Goal: Information Seeking & Learning: Check status

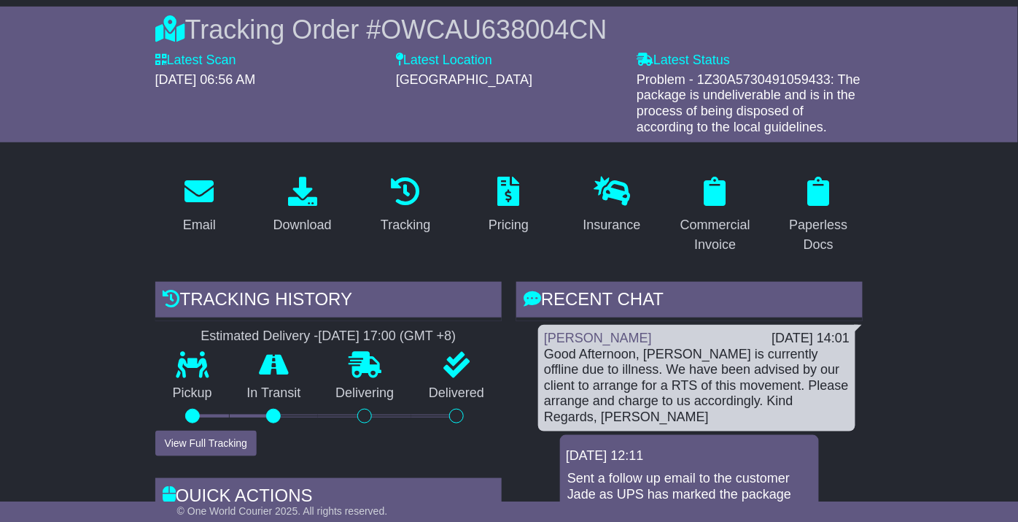
scroll to position [81, 0]
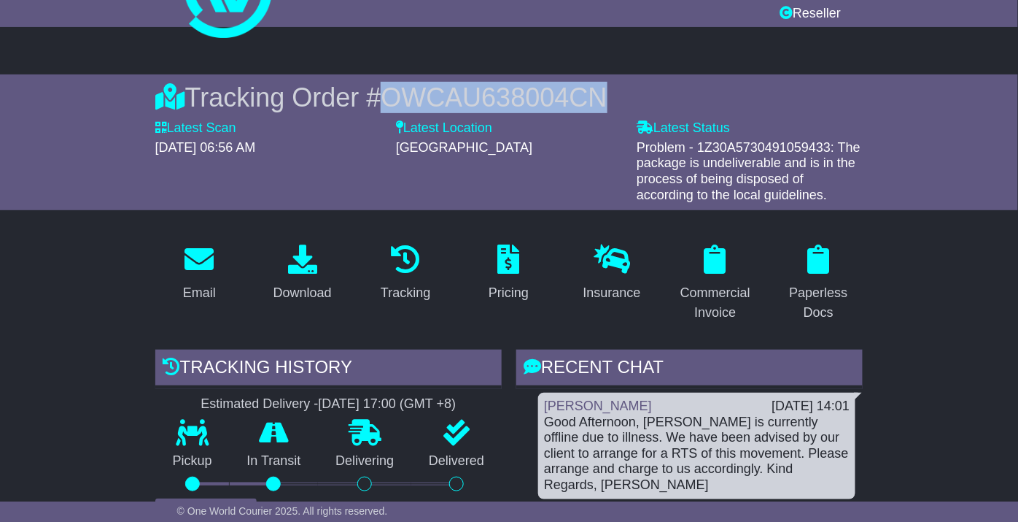
drag, startPoint x: 611, startPoint y: 89, endPoint x: 392, endPoint y: 110, distance: 219.9
click at [392, 110] on div "Tracking Order # OWCAU638004CN" at bounding box center [509, 97] width 708 height 31
copy span "OWCAU638004CN"
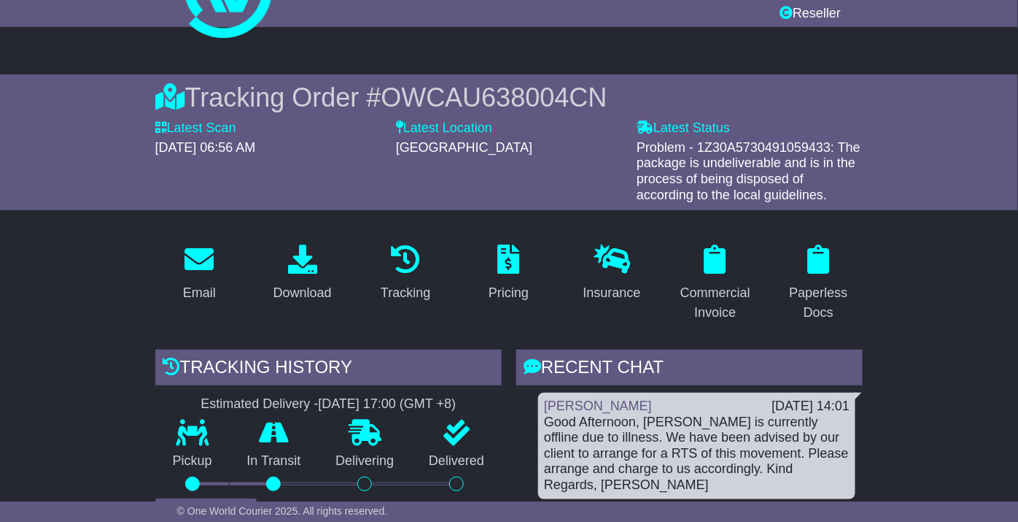
click at [51, 144] on div "Tracking Order # OWCAU638004CN Latest Scan [DATE] 06:56 AM Latest Status - Prob…" at bounding box center [509, 142] width 1018 height 136
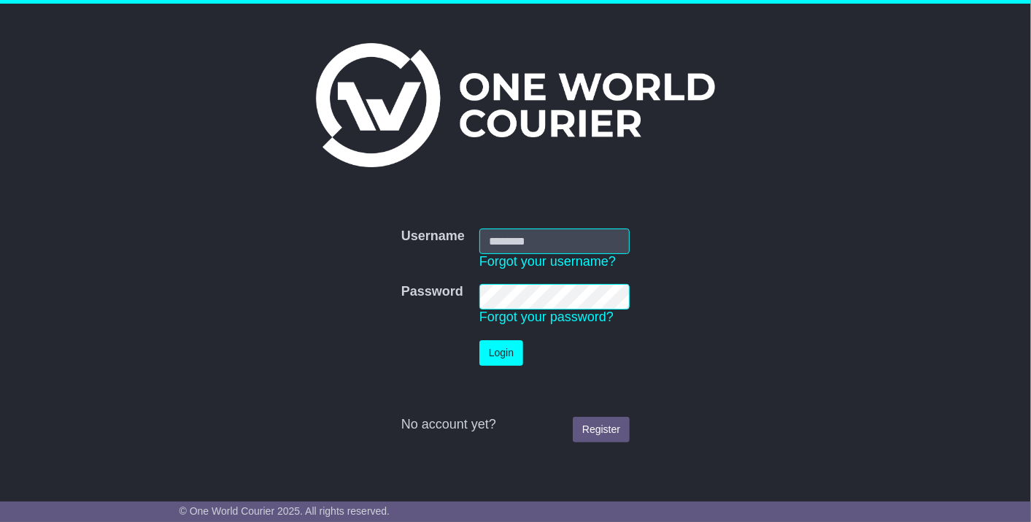
type input "**********"
click at [507, 348] on button "Login" at bounding box center [501, 353] width 44 height 26
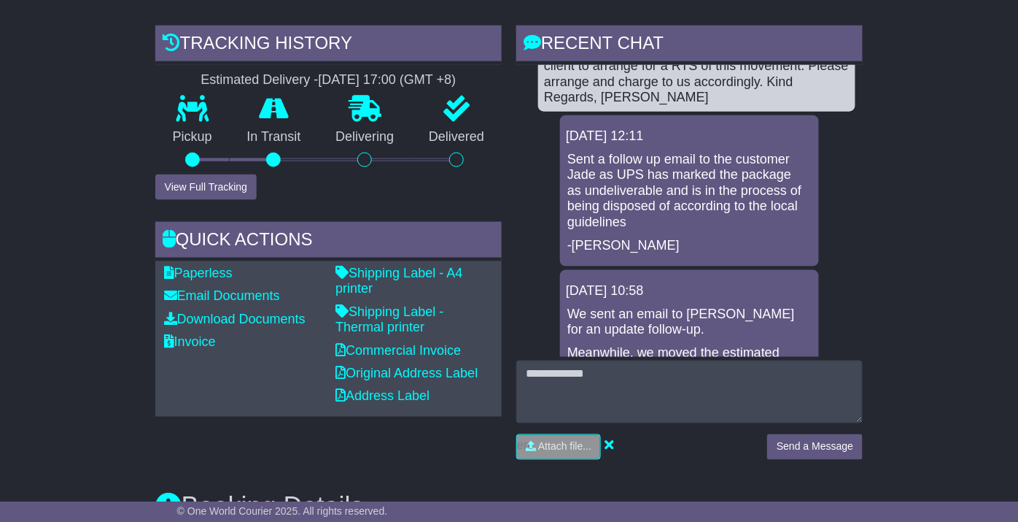
scroll to position [324, 0]
